Goal: Navigation & Orientation: Find specific page/section

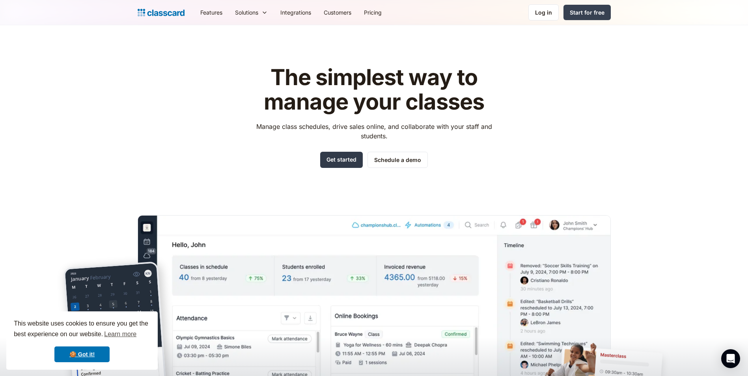
click at [334, 159] on link "Get started" at bounding box center [341, 160] width 43 height 16
click at [553, 10] on link "Log in" at bounding box center [543, 12] width 30 height 16
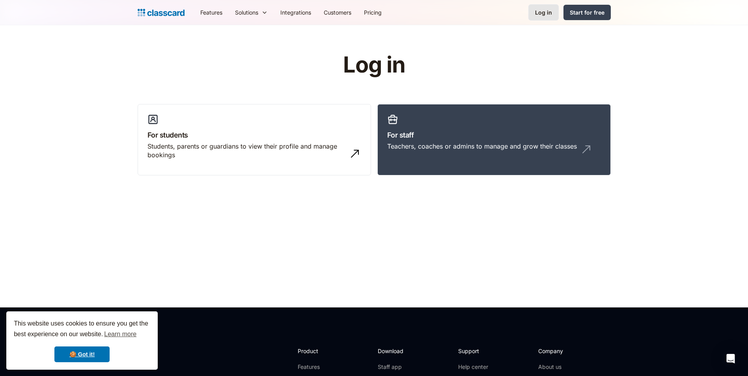
click at [542, 17] on link "Log in" at bounding box center [543, 12] width 30 height 16
click at [451, 134] on h3 "For staff" at bounding box center [494, 135] width 214 height 11
